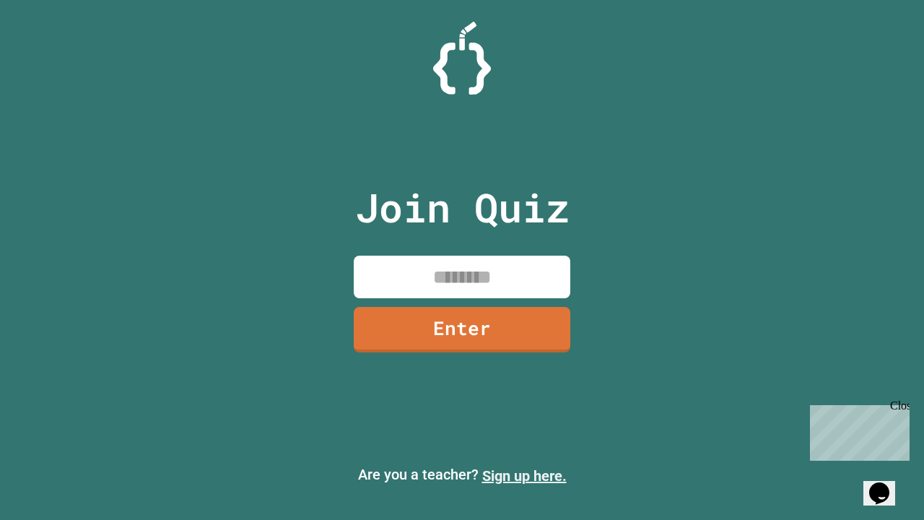
click at [524, 476] on link "Sign up here." at bounding box center [524, 475] width 84 height 17
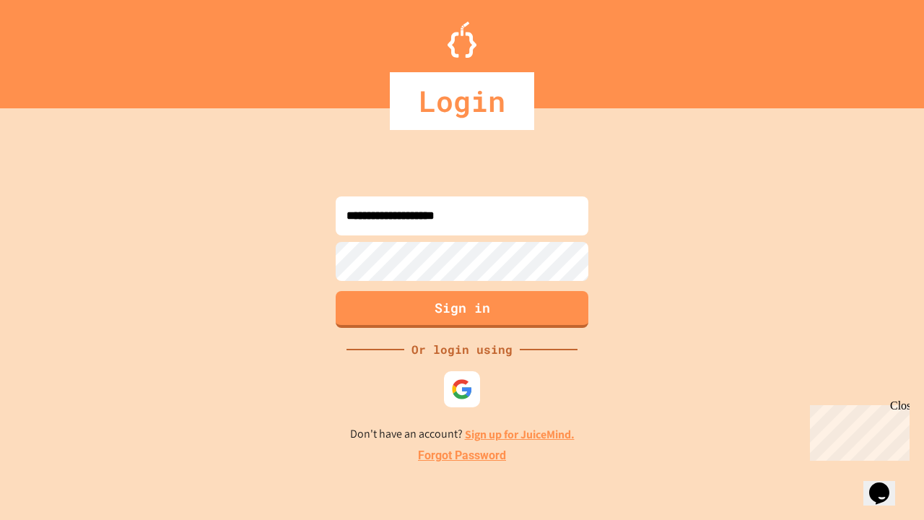
type input "**********"
